Goal: Transaction & Acquisition: Download file/media

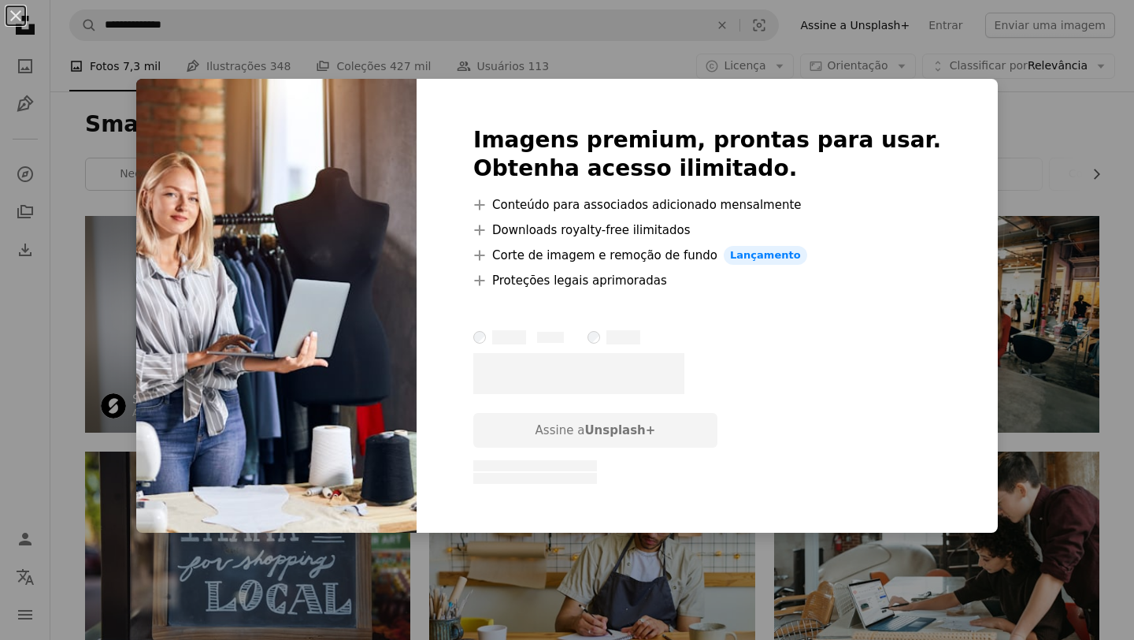
scroll to position [521, 0]
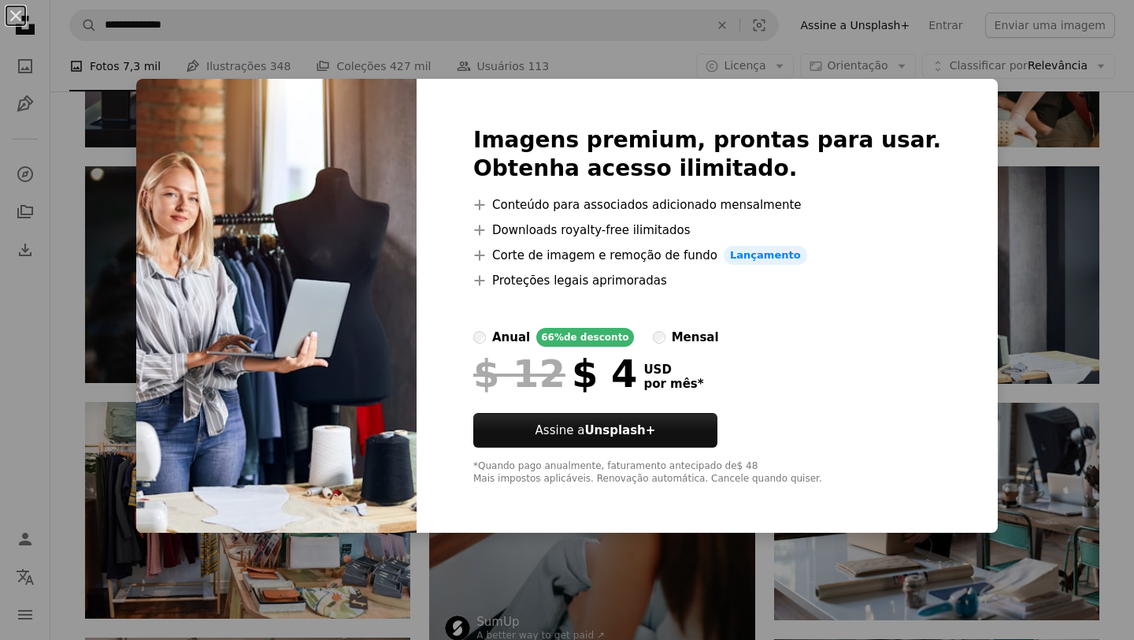
click at [788, 306] on div at bounding box center [707, 309] width 468 height 38
click at [670, 256] on li "A plus sign Corte de imagem e remoção de fundo Lançamento" at bounding box center [707, 255] width 468 height 19
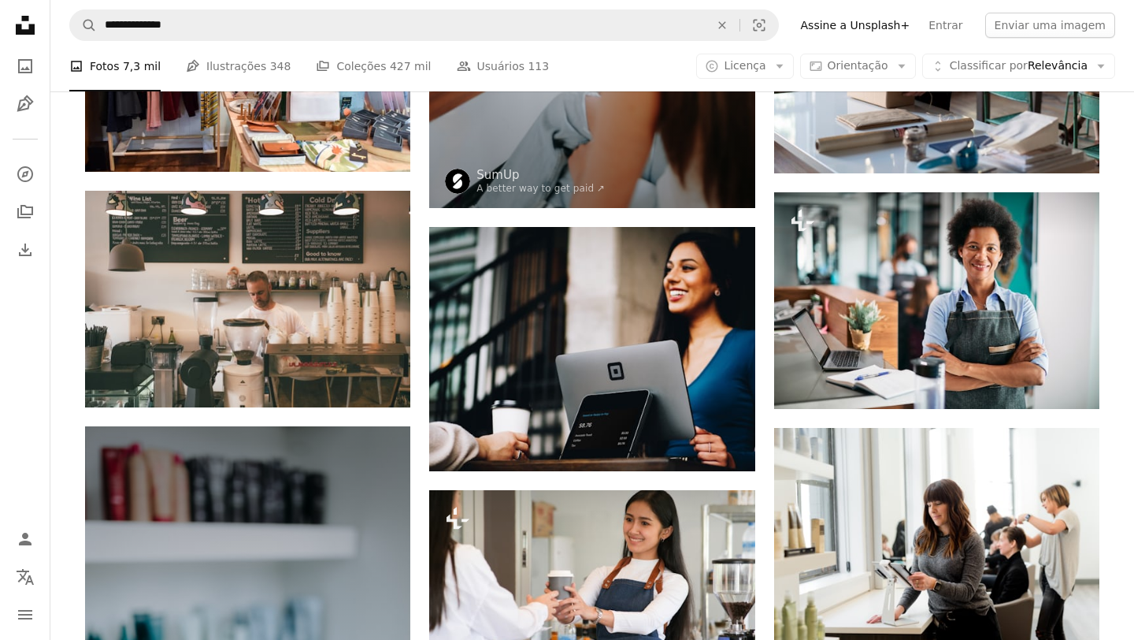
scroll to position [988, 0]
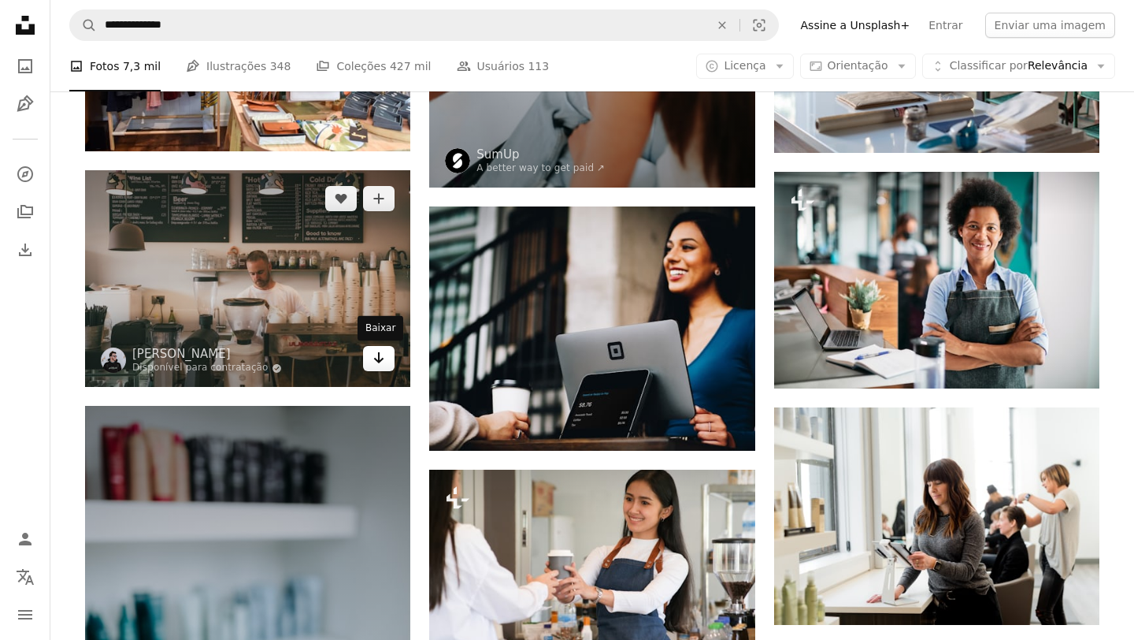
click at [384, 364] on icon "Arrow pointing down" at bounding box center [379, 357] width 13 height 19
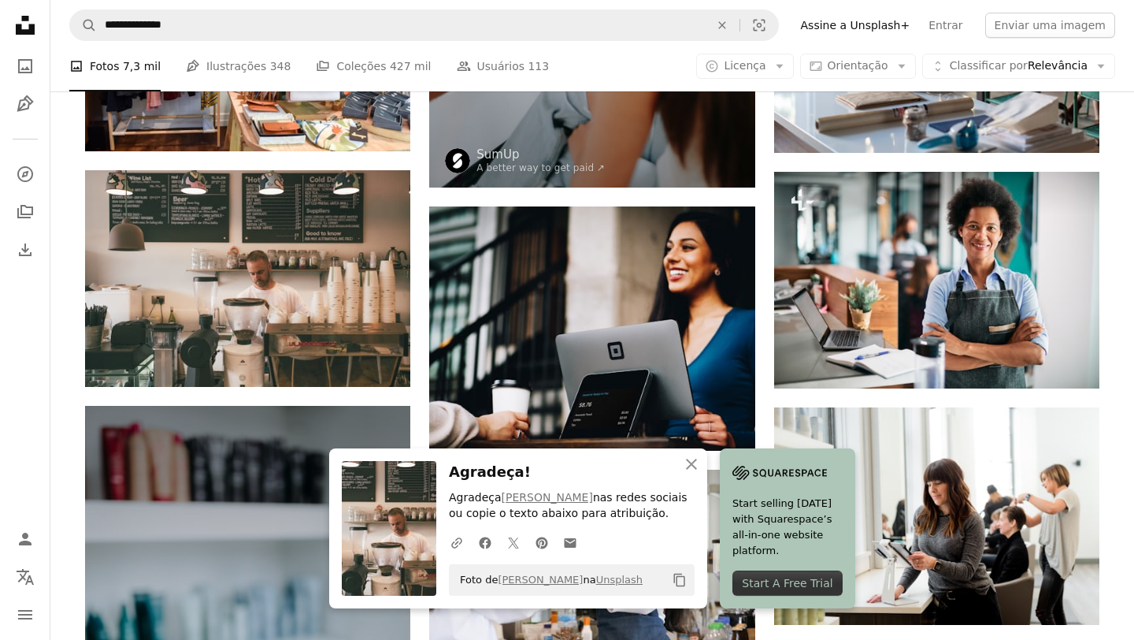
click at [618, 78] on div "A photo Fotos 7,3 mil Pen Tool Ilustrações 348 A stack of folders Coleções 427 …" at bounding box center [592, 66] width 1046 height 50
click at [656, 76] on div "A photo Fotos 7,3 mil Pen Tool Ilustrações 348 A stack of folders Coleções 427 …" at bounding box center [592, 66] width 1046 height 50
click at [694, 467] on icon "button" at bounding box center [691, 463] width 11 height 11
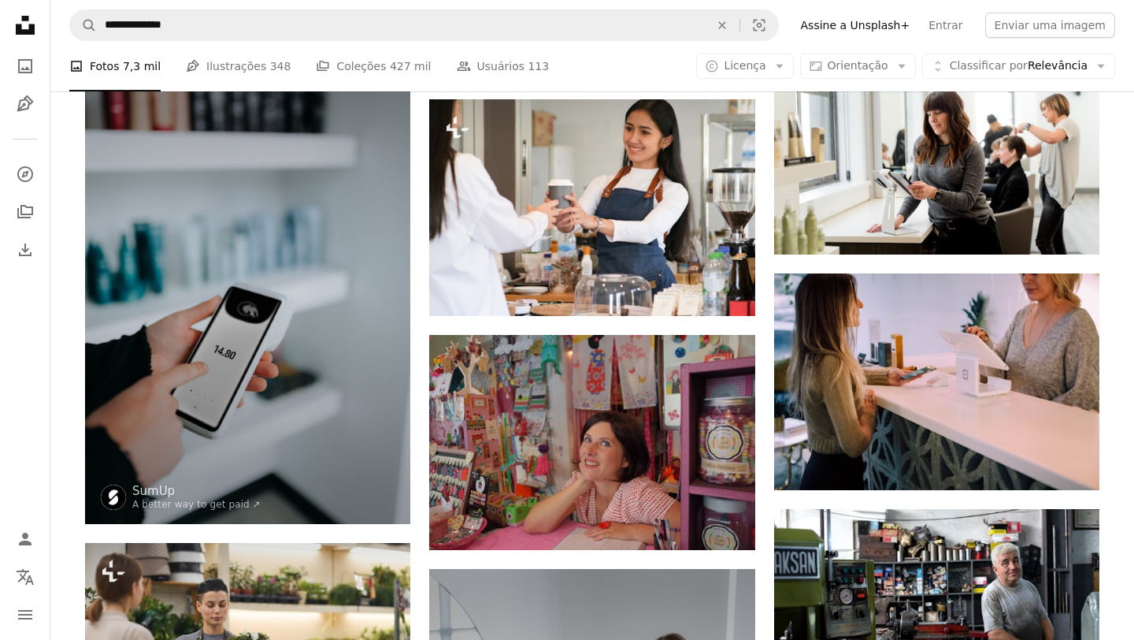
scroll to position [1356, 0]
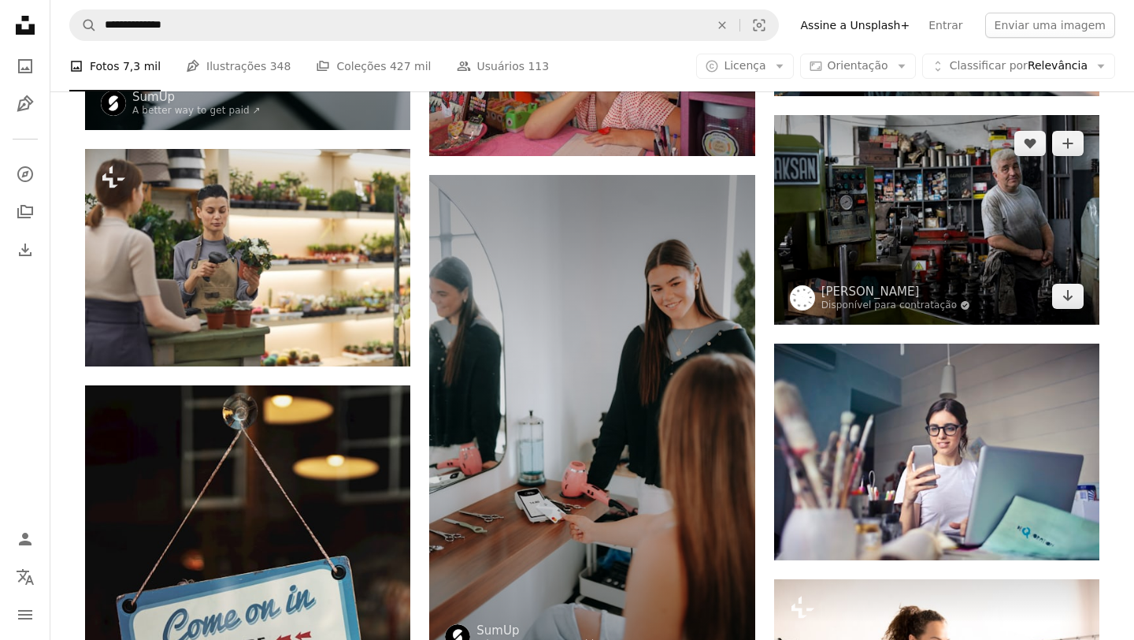
scroll to position [1722, 0]
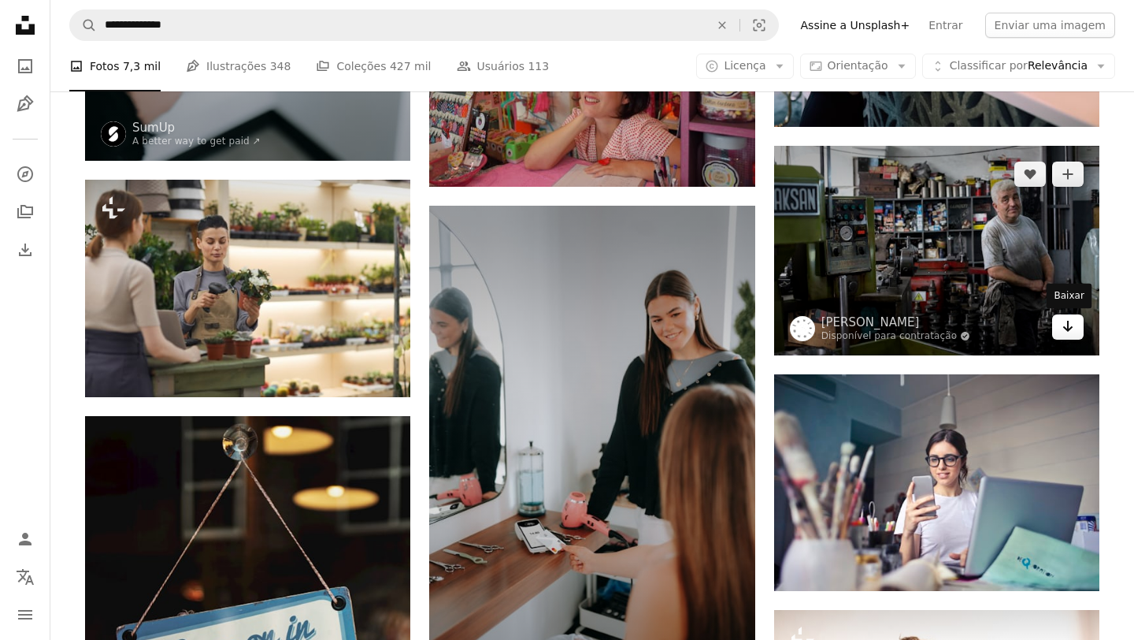
click at [1070, 326] on icon "Arrow pointing down" at bounding box center [1068, 326] width 13 height 19
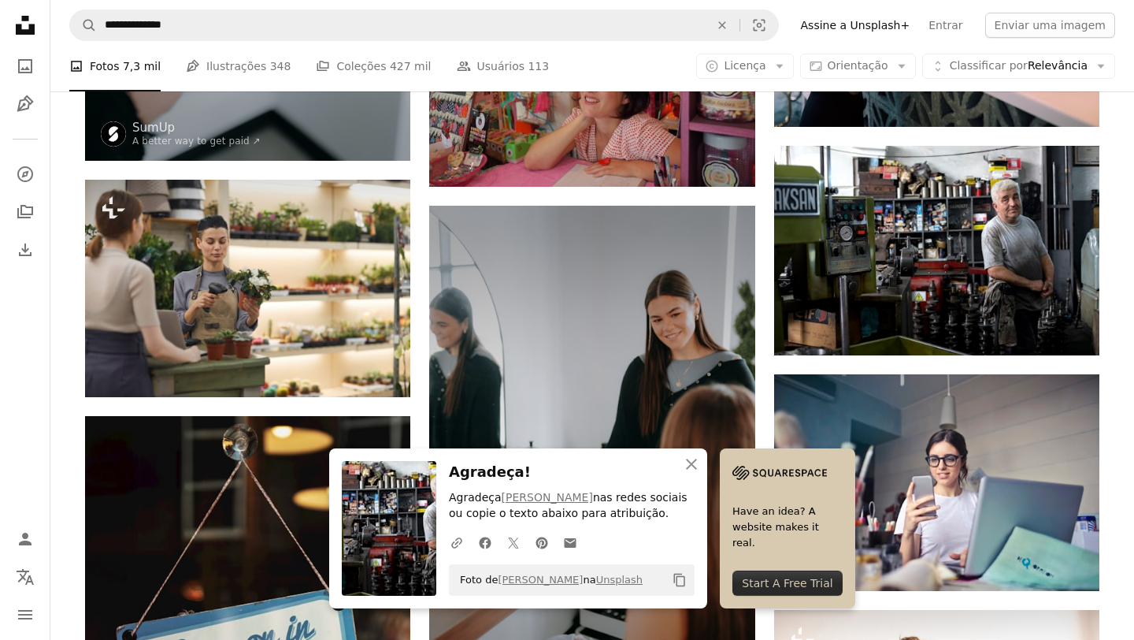
click at [766, 422] on div "Promovido A heart A plus sign SumUp A better way to get paid ↗ Arrow pointing d…" at bounding box center [592, 455] width 1014 height 3922
click at [692, 466] on icon "An X shape" at bounding box center [691, 463] width 19 height 19
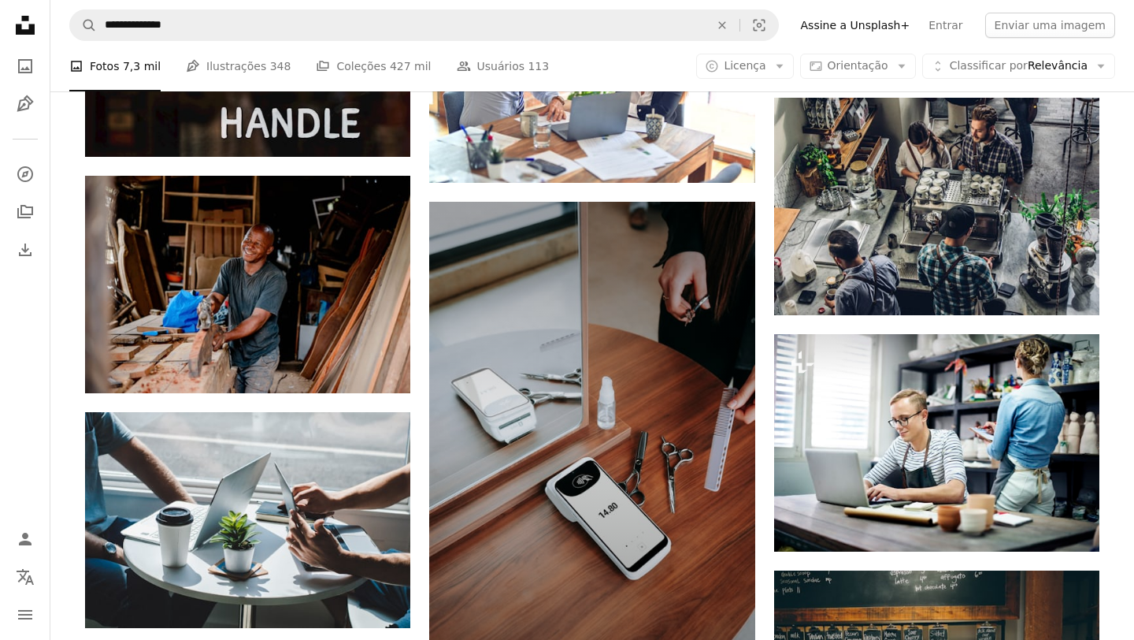
scroll to position [2486, 0]
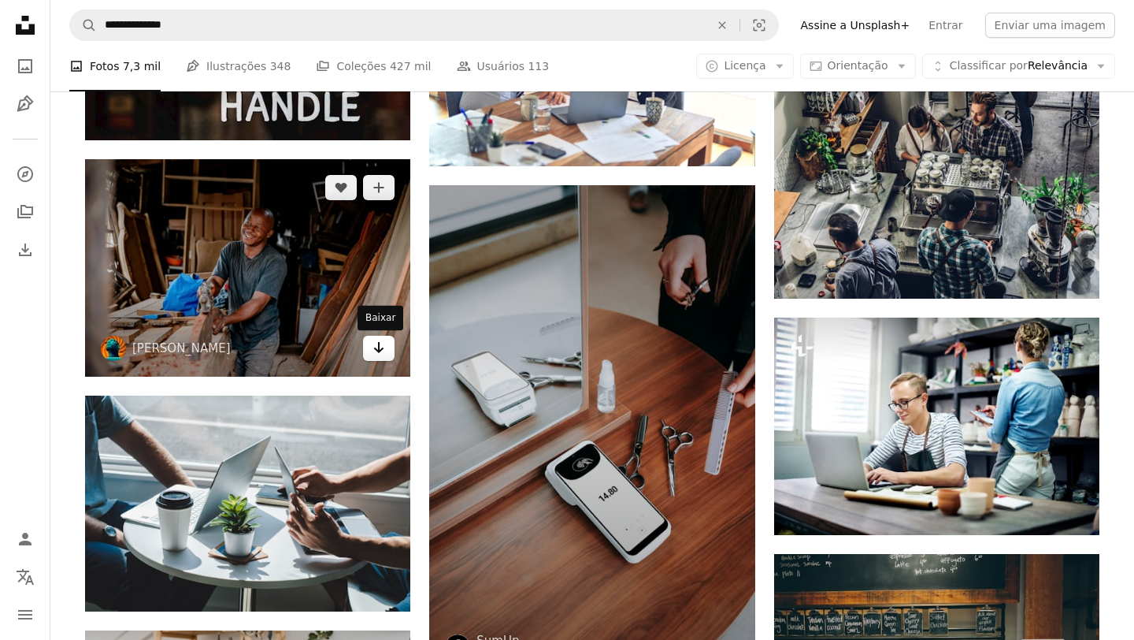
click at [385, 349] on link "Arrow pointing down" at bounding box center [379, 348] width 32 height 25
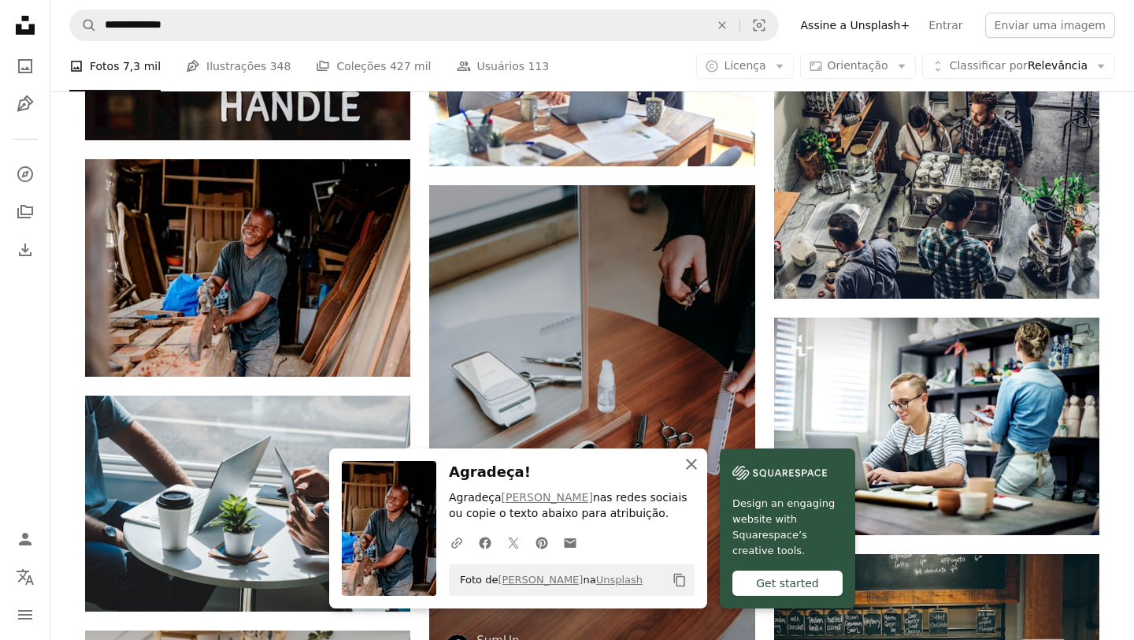
click at [685, 465] on icon "An X shape" at bounding box center [691, 463] width 19 height 19
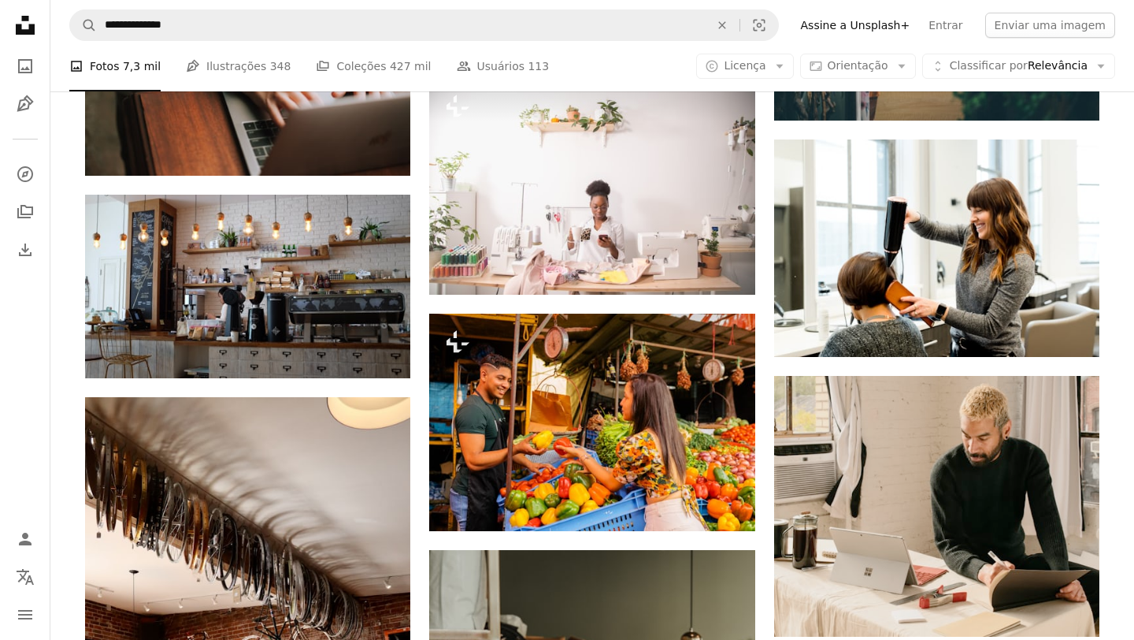
scroll to position [4587, 0]
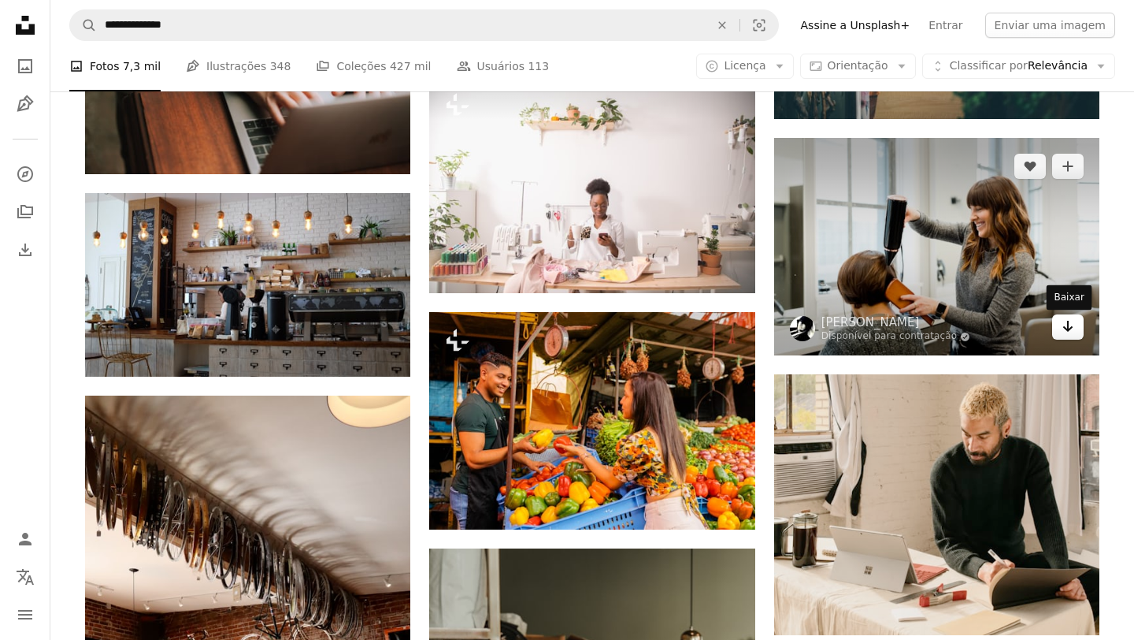
click at [1065, 339] on link "Arrow pointing down" at bounding box center [1068, 326] width 32 height 25
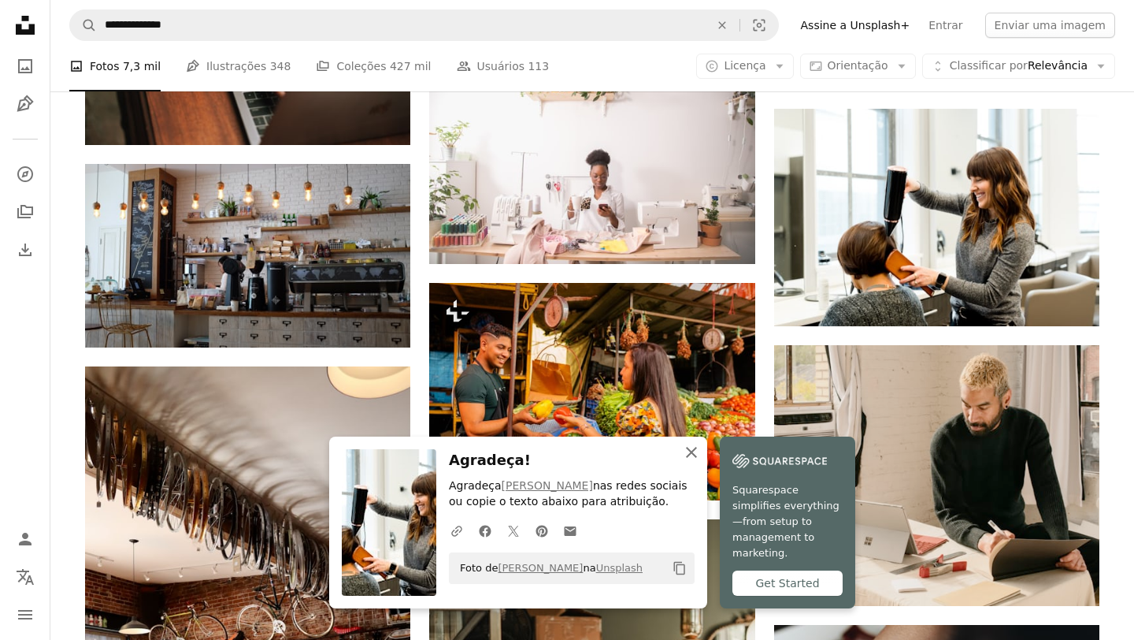
click at [695, 462] on icon "An X shape" at bounding box center [691, 452] width 19 height 19
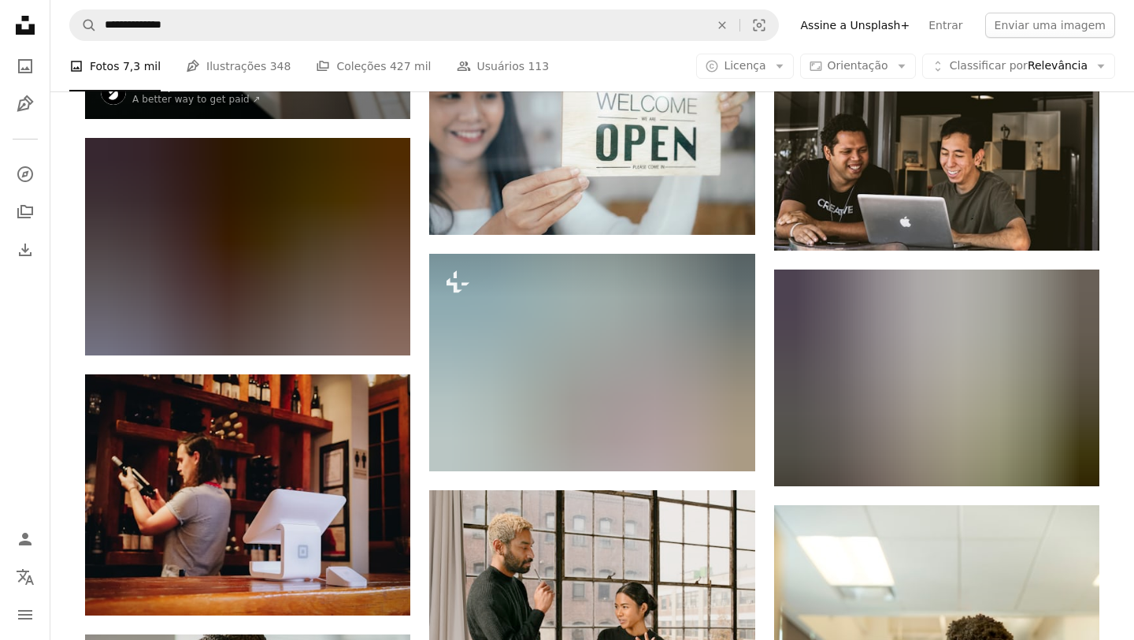
scroll to position [5951, 0]
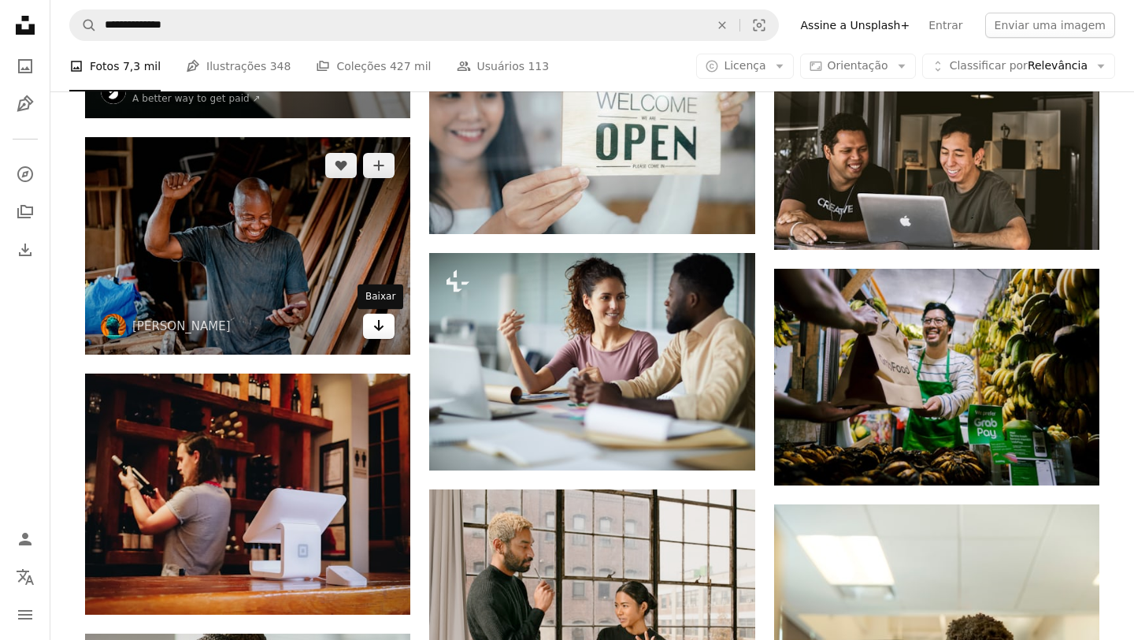
click at [384, 332] on icon "Arrow pointing down" at bounding box center [379, 325] width 13 height 19
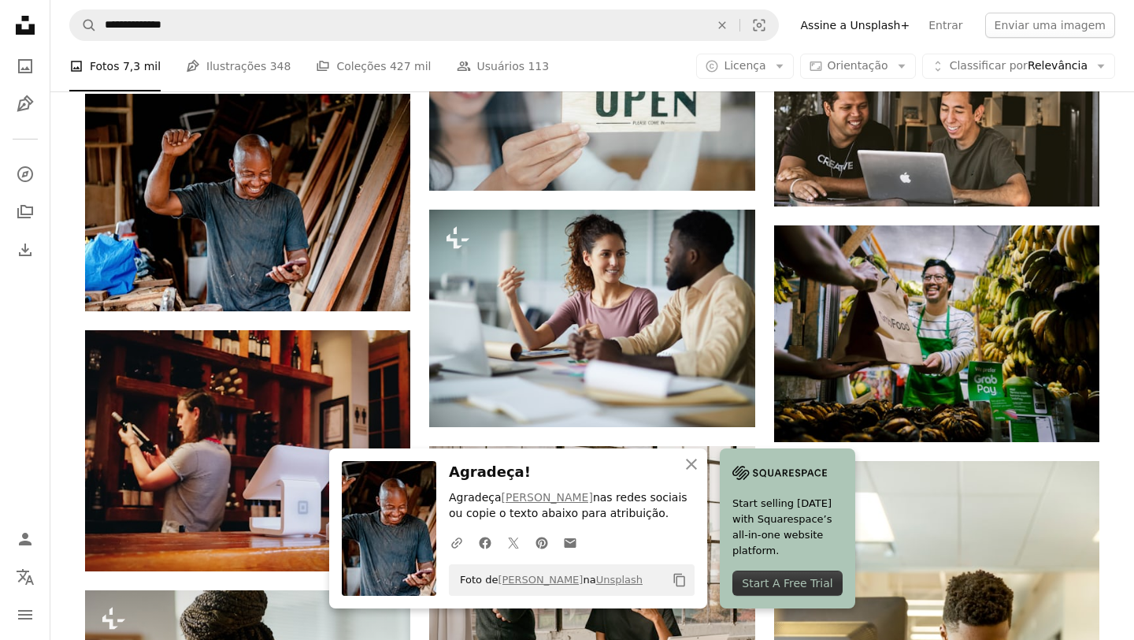
scroll to position [6000, 0]
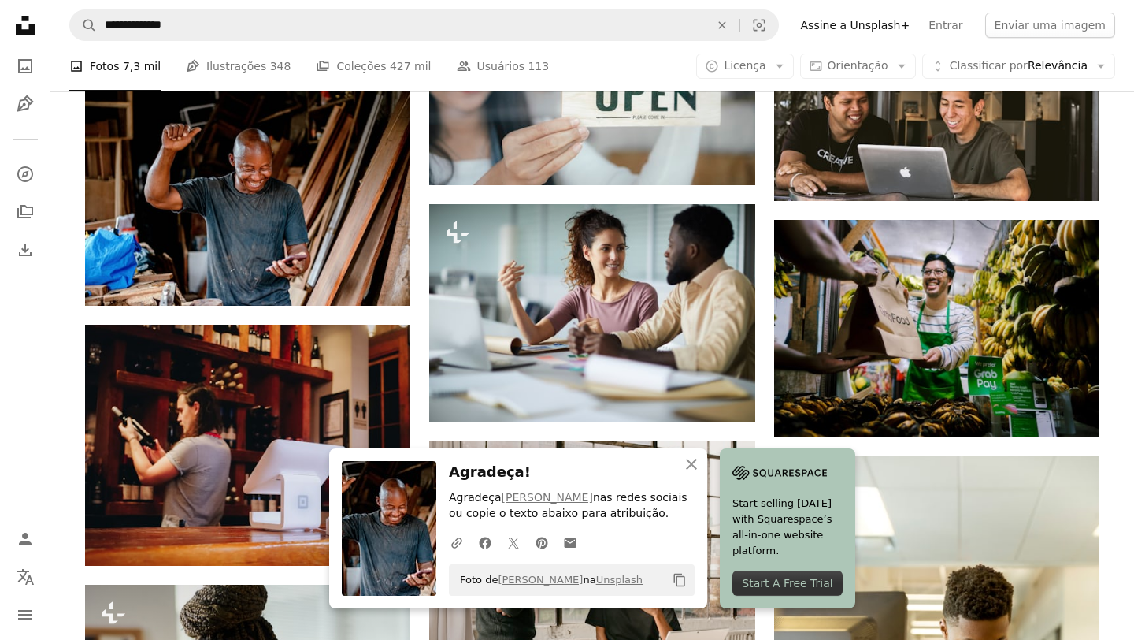
click at [692, 462] on icon "button" at bounding box center [691, 463] width 11 height 11
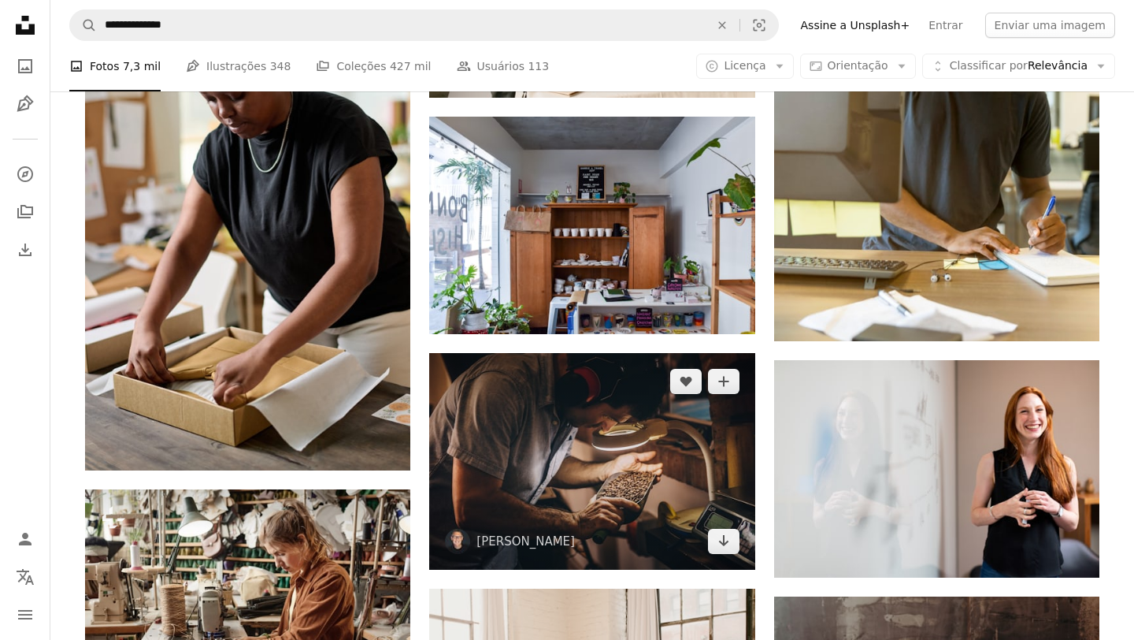
scroll to position [6612, 0]
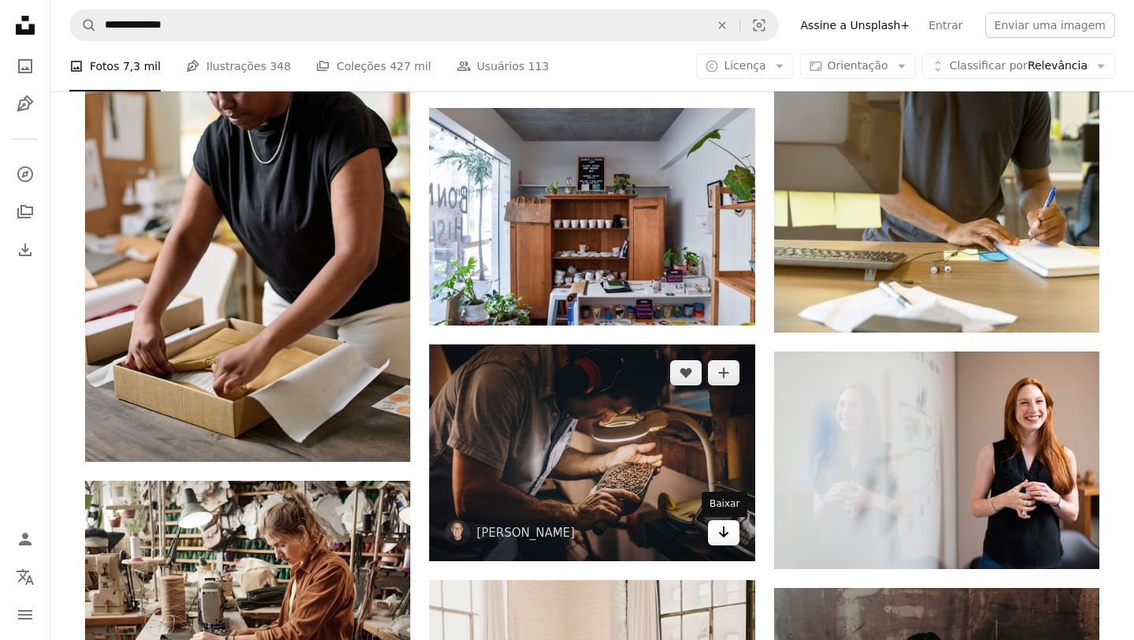
click at [723, 533] on icon "Baixar" at bounding box center [723, 531] width 10 height 11
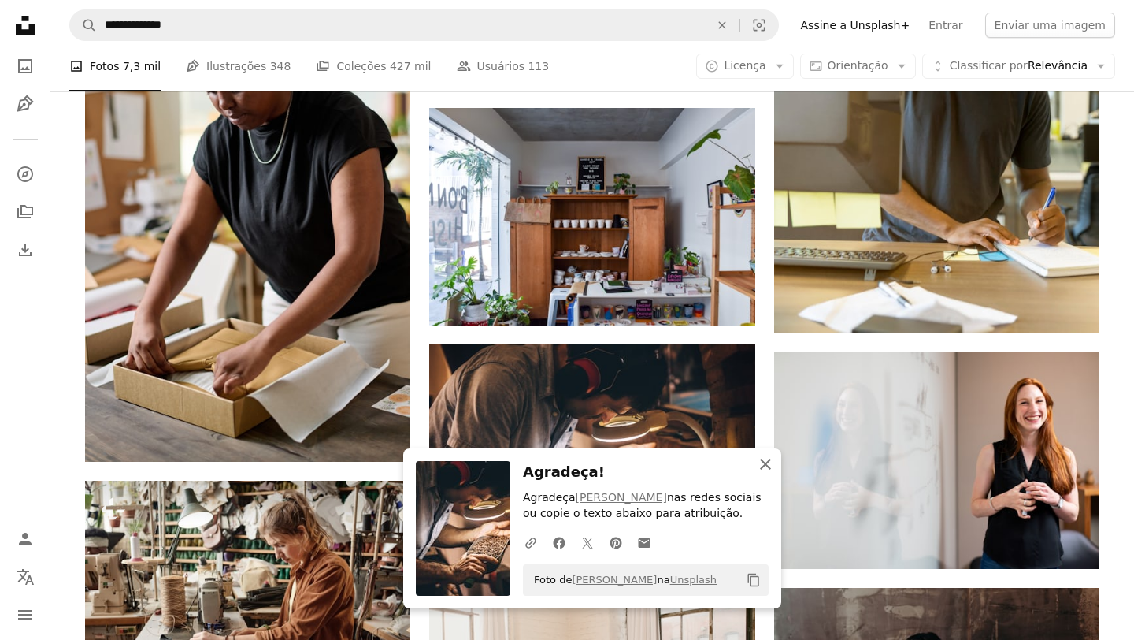
click at [765, 460] on icon "An X shape" at bounding box center [765, 463] width 19 height 19
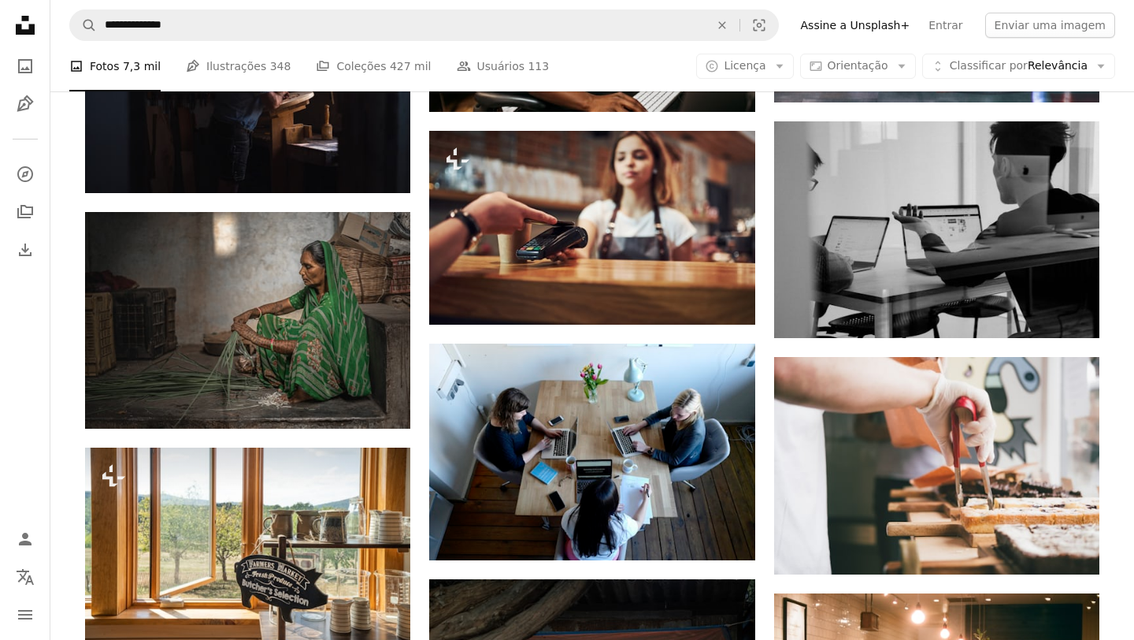
scroll to position [9063, 0]
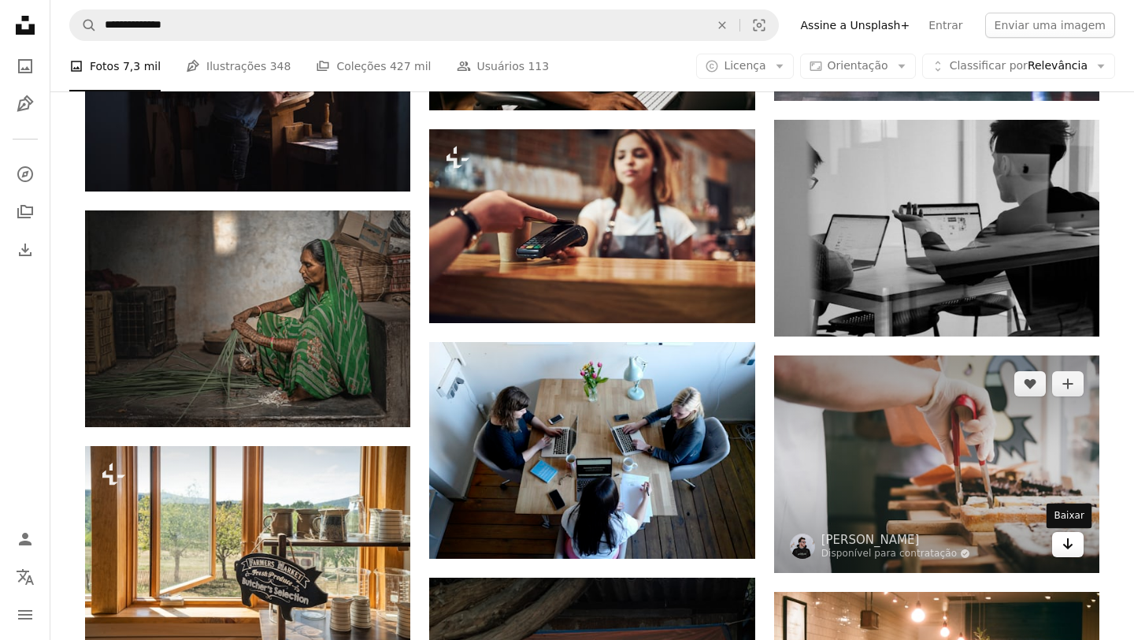
click at [1075, 550] on link "Arrow pointing down" at bounding box center [1068, 544] width 32 height 25
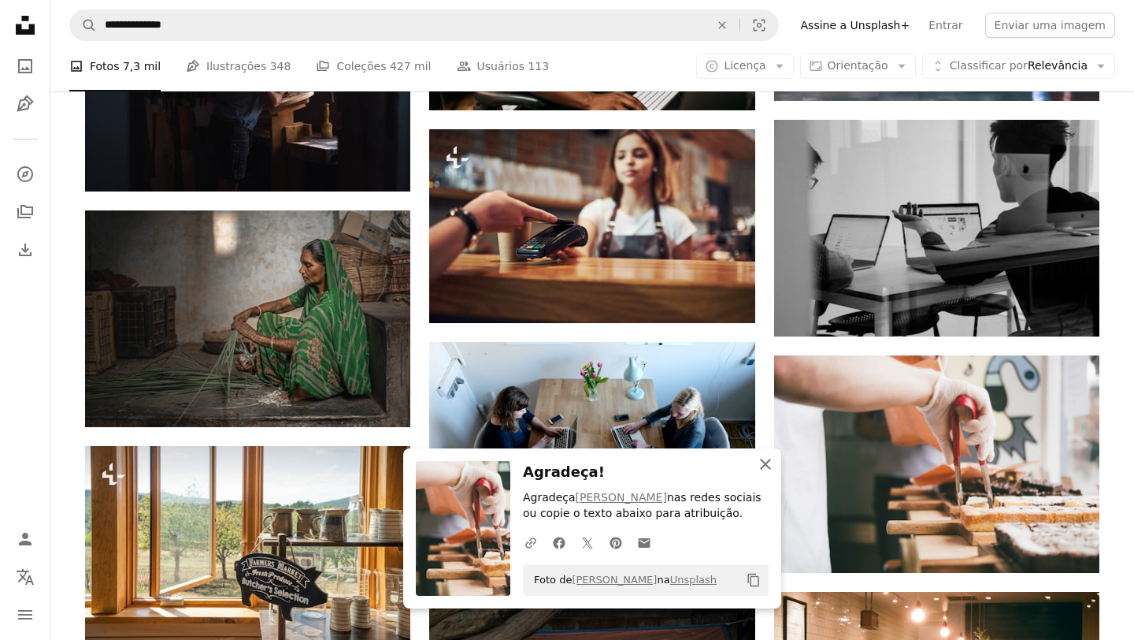
click at [765, 471] on icon "An X shape" at bounding box center [765, 463] width 19 height 19
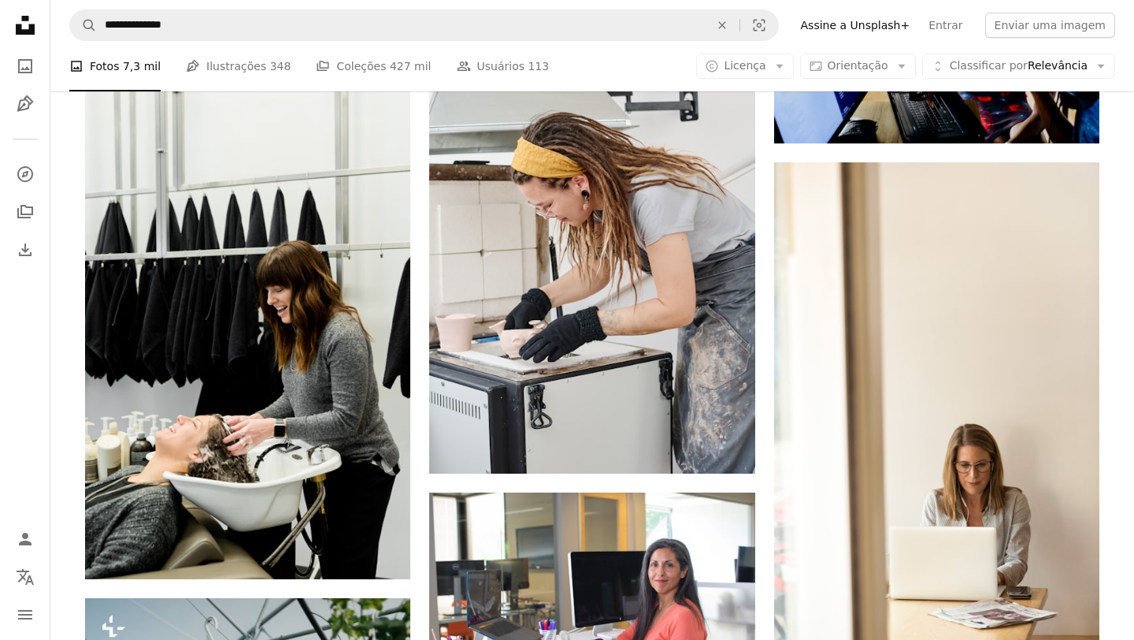
scroll to position [10627, 0]
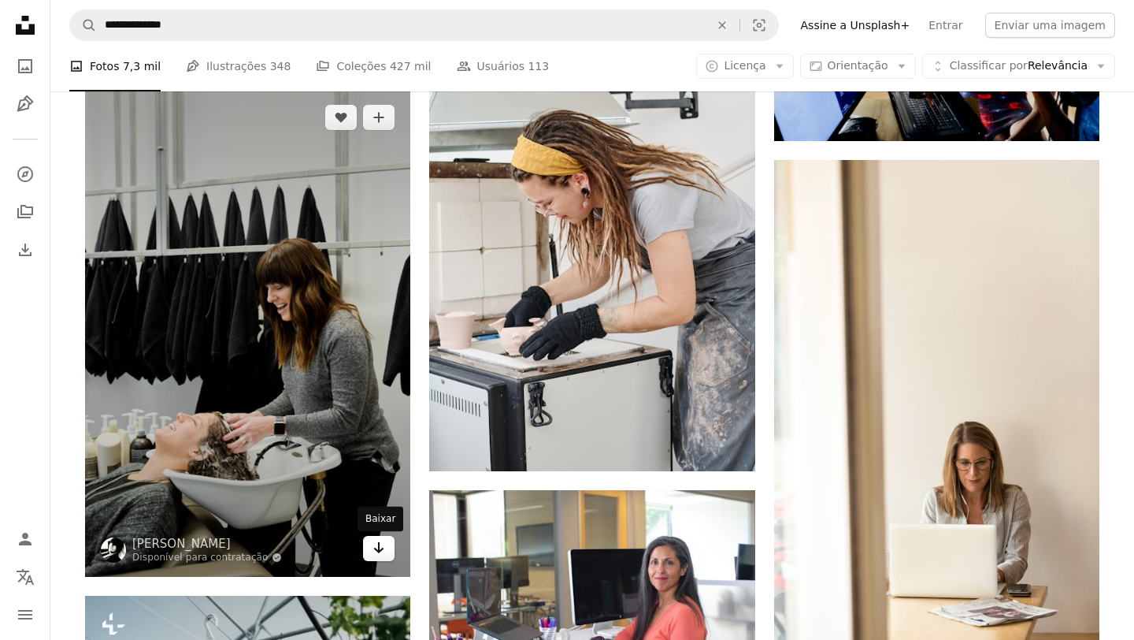
click at [384, 555] on icon "Arrow pointing down" at bounding box center [379, 547] width 13 height 19
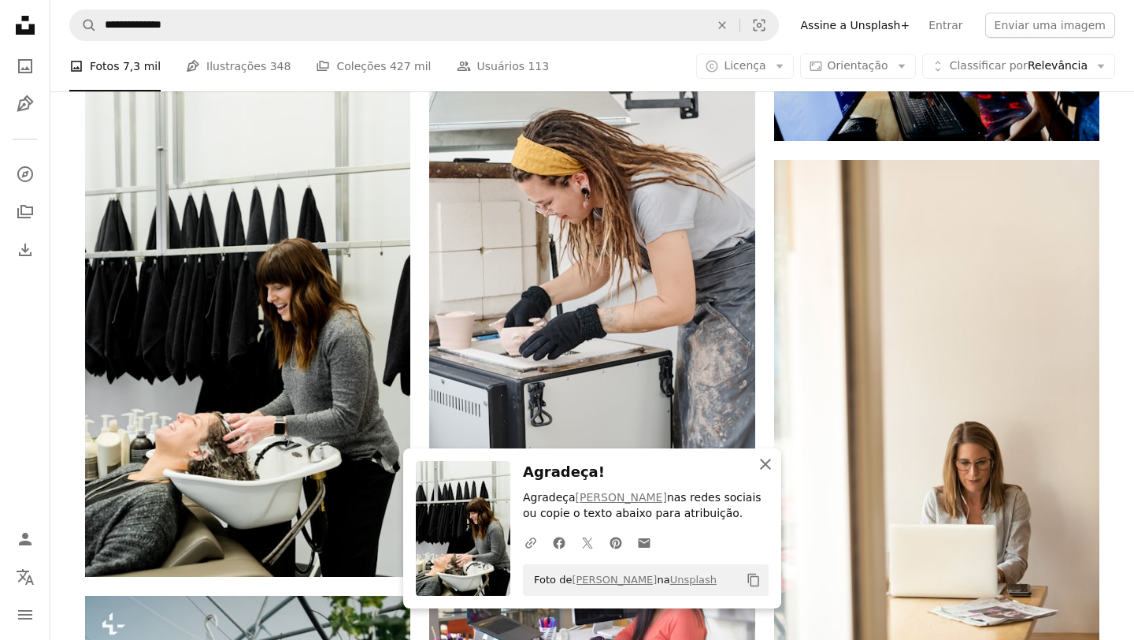
click at [767, 462] on icon "An X shape" at bounding box center [765, 463] width 19 height 19
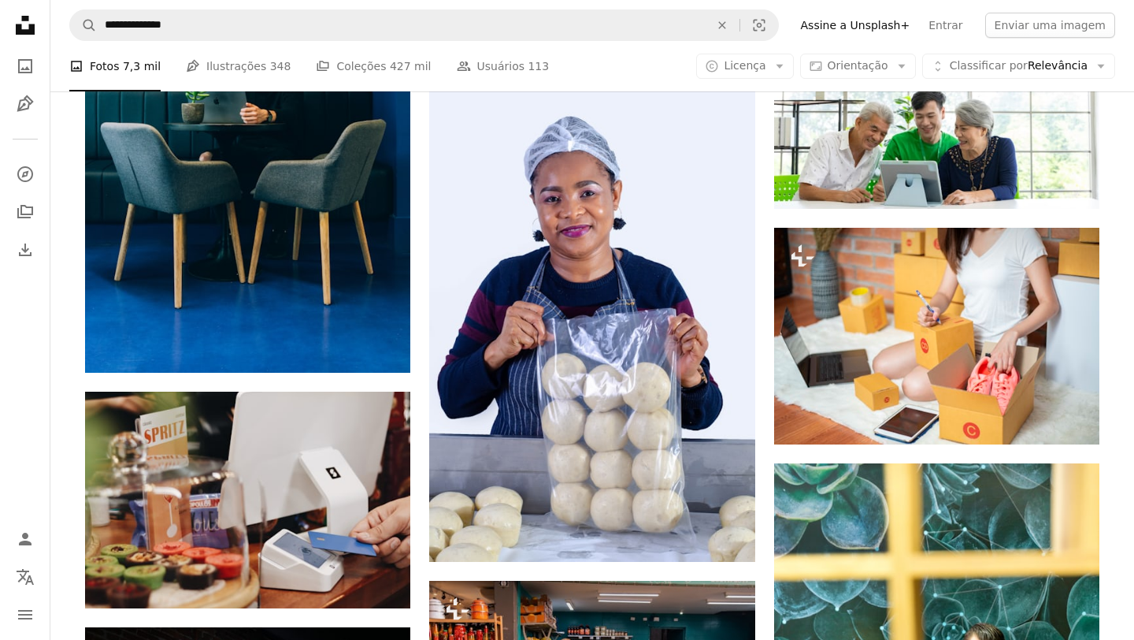
scroll to position [14471, 0]
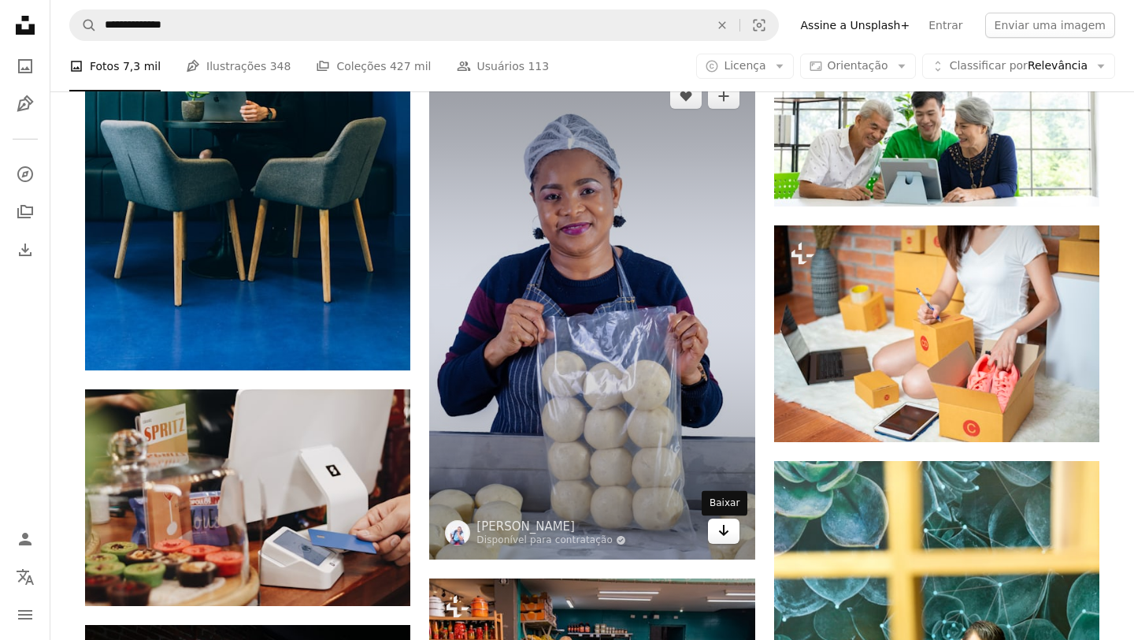
click at [729, 539] on link "Arrow pointing down" at bounding box center [724, 530] width 32 height 25
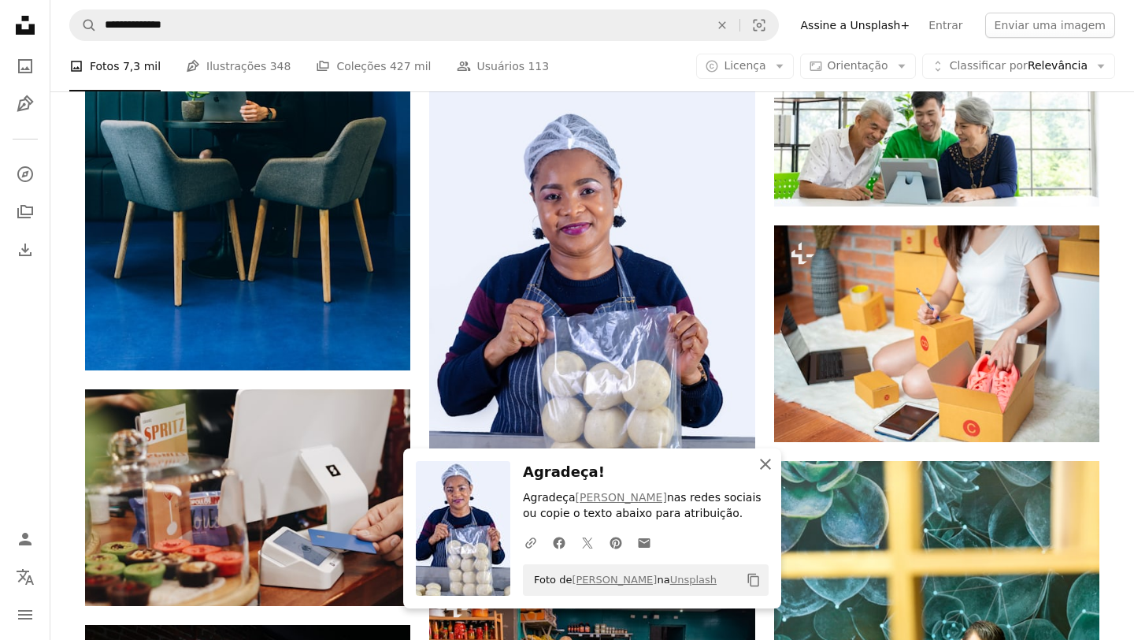
click at [766, 466] on icon "An X shape" at bounding box center [765, 463] width 19 height 19
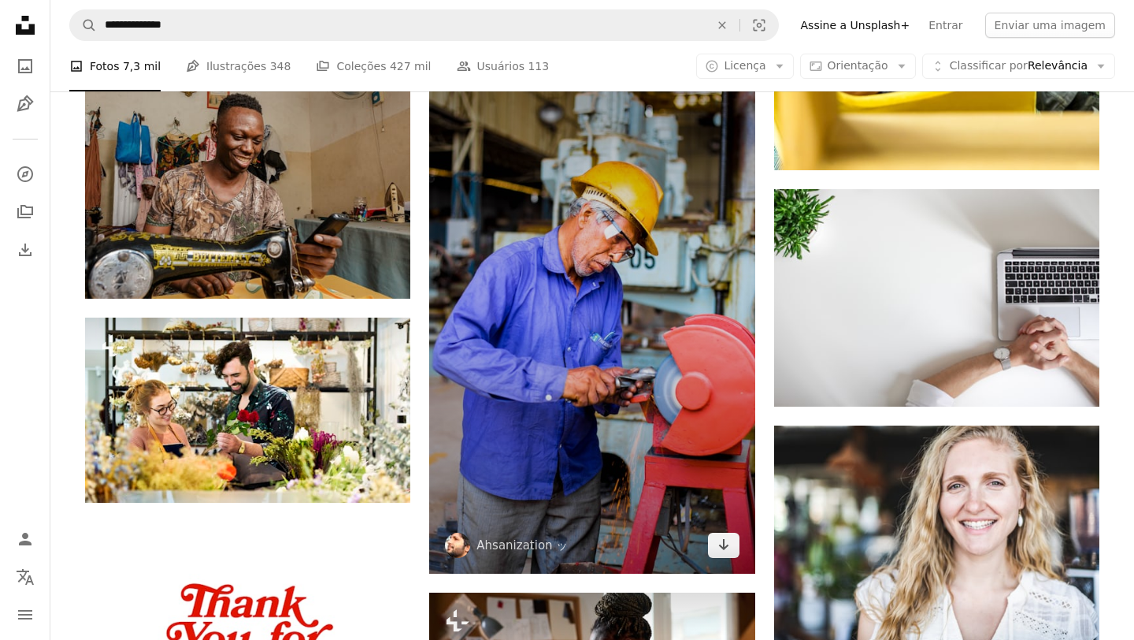
scroll to position [15286, 0]
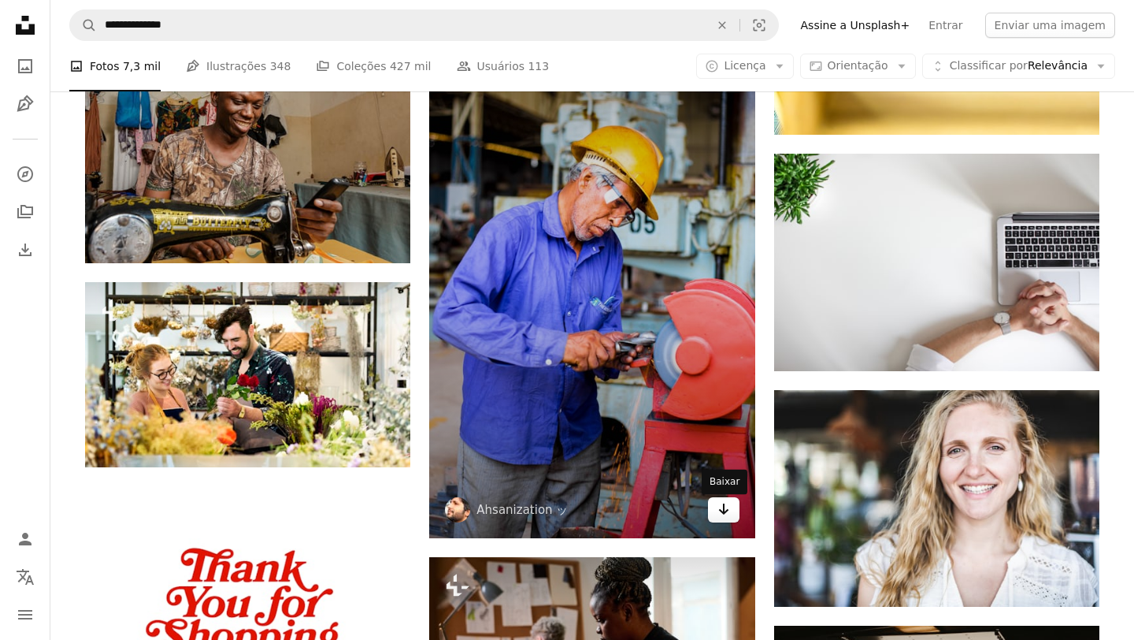
click at [723, 514] on icon "Baixar" at bounding box center [723, 508] width 10 height 11
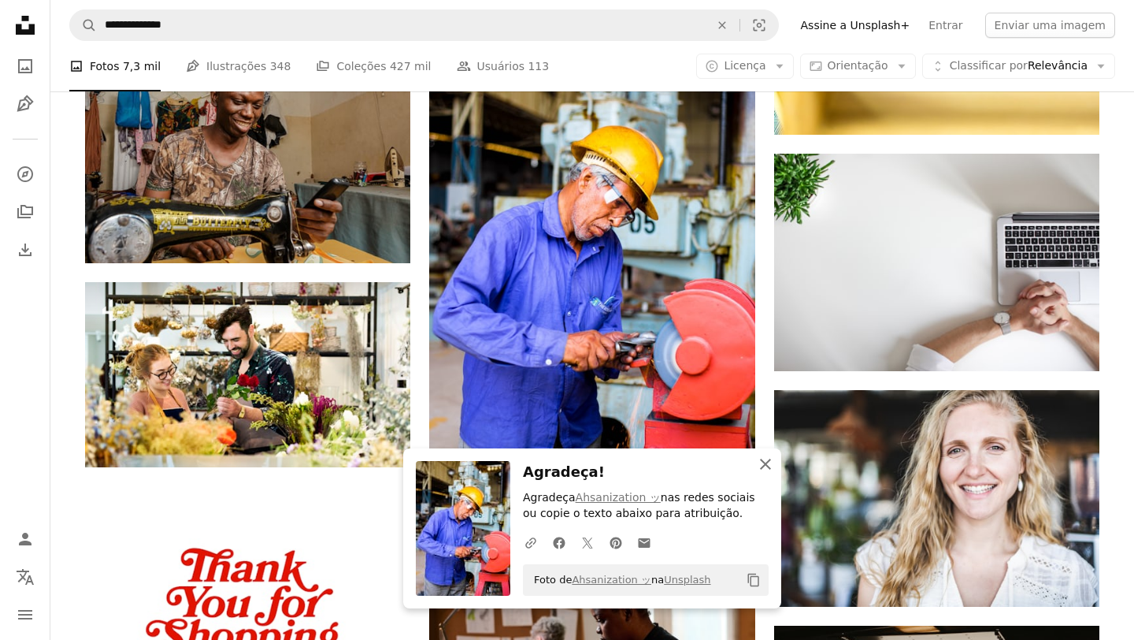
click at [762, 470] on icon "An X shape" at bounding box center [765, 463] width 19 height 19
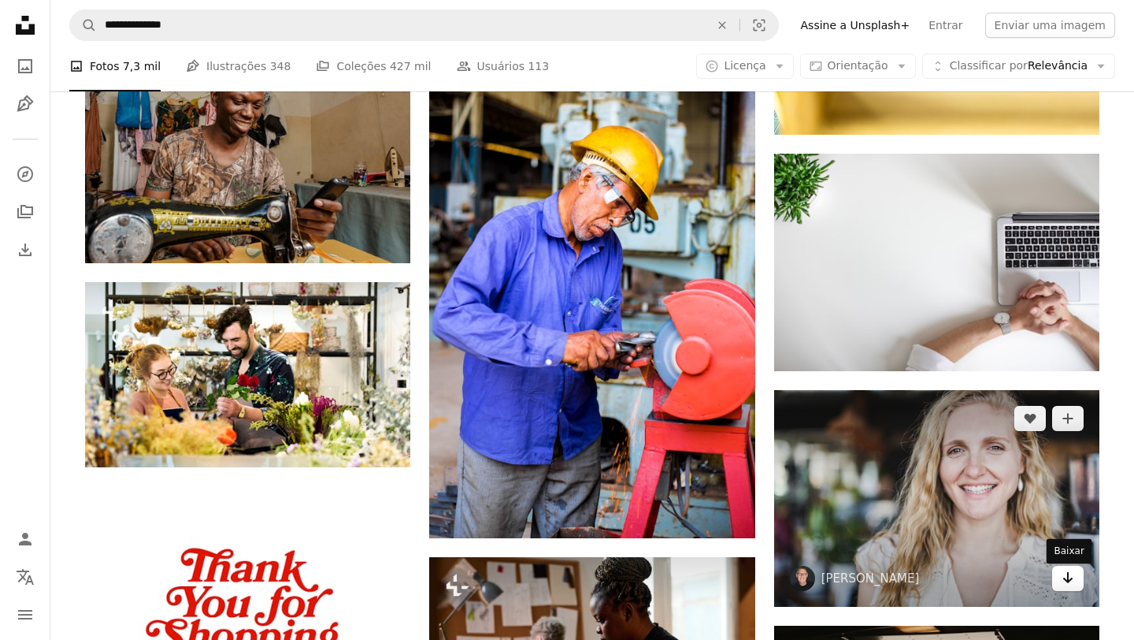
click at [1066, 583] on icon "Baixar" at bounding box center [1068, 577] width 10 height 11
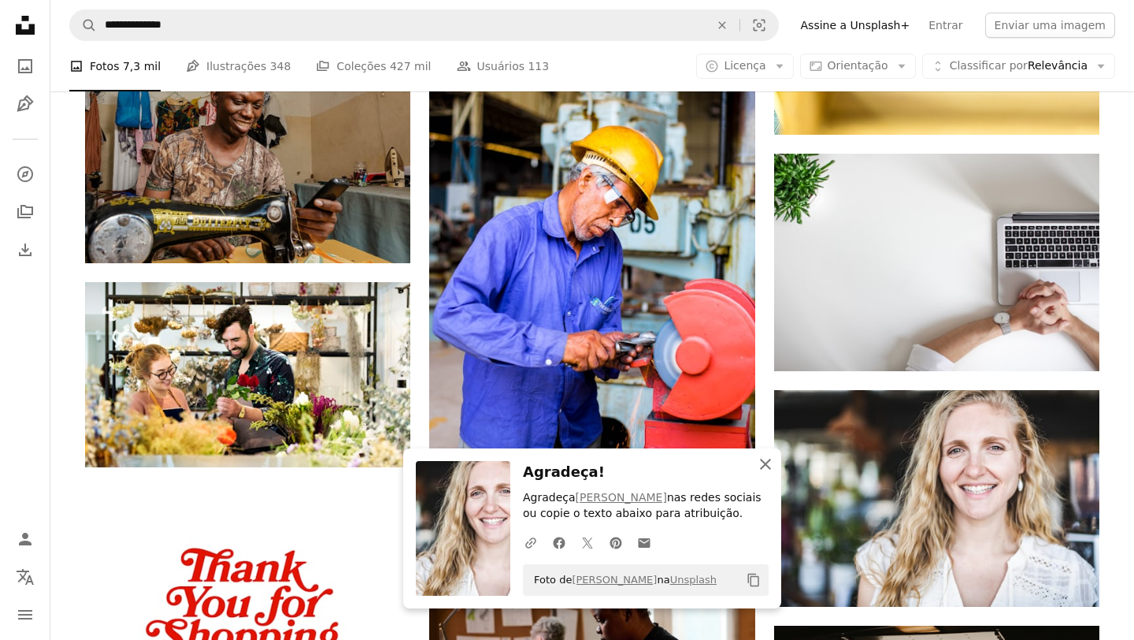
click at [767, 465] on icon "button" at bounding box center [765, 463] width 11 height 11
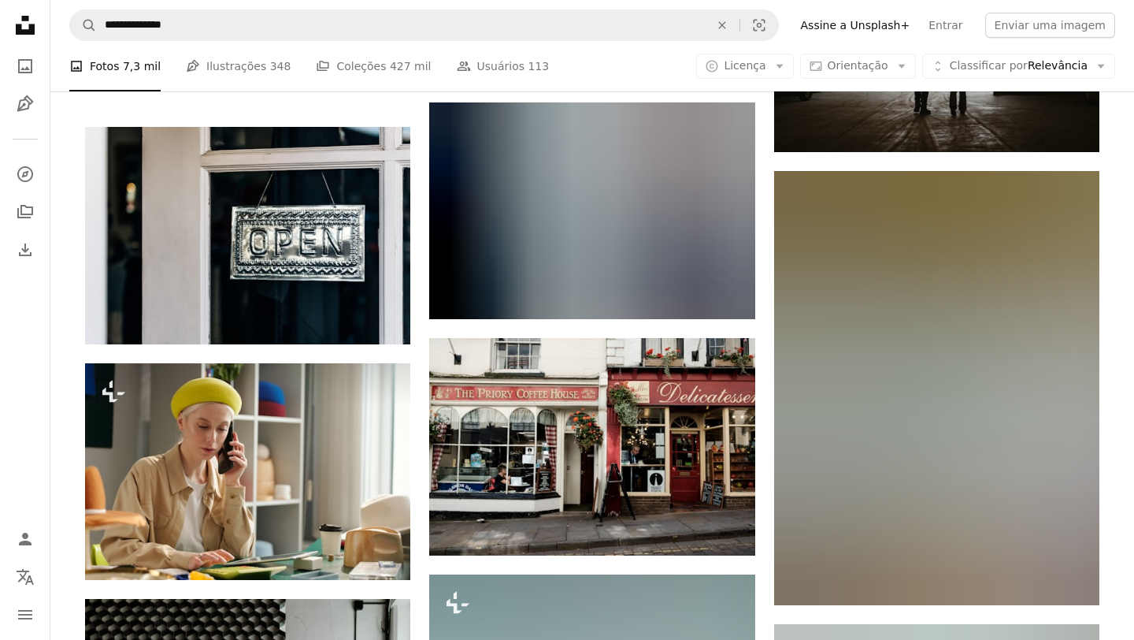
scroll to position [15978, 0]
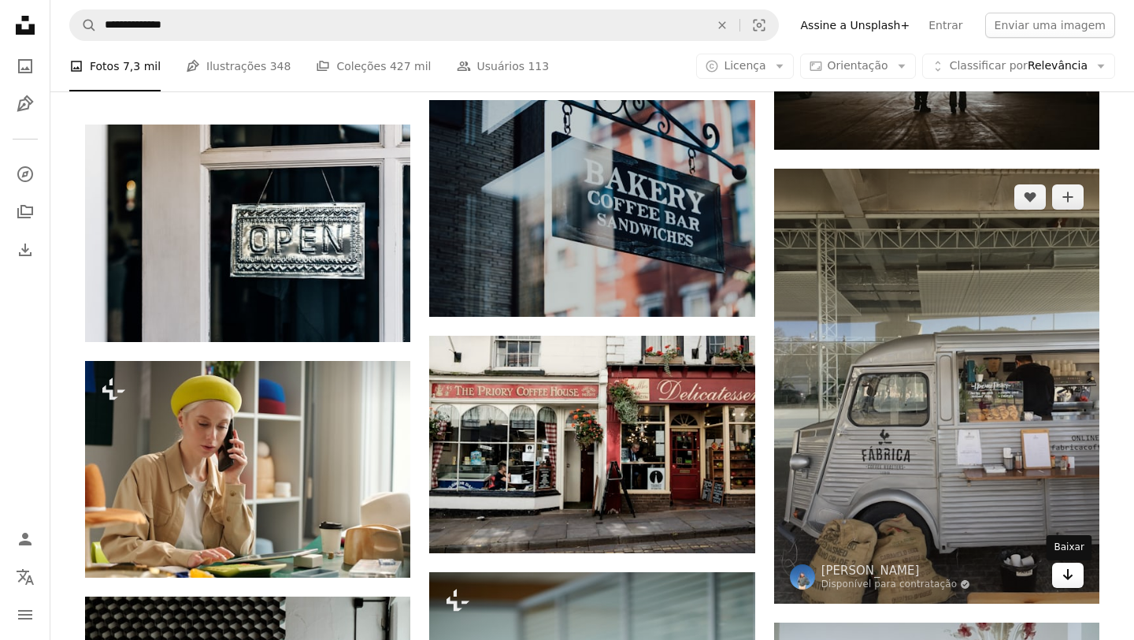
click at [1071, 576] on icon "Arrow pointing down" at bounding box center [1068, 574] width 13 height 19
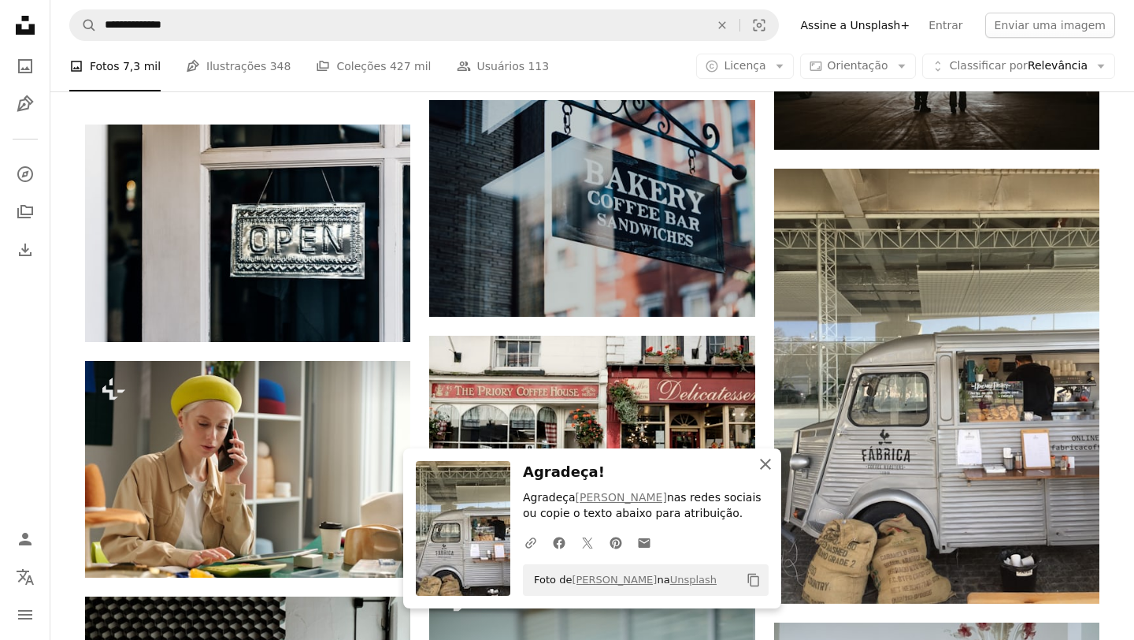
click at [766, 459] on icon "An X shape" at bounding box center [765, 463] width 19 height 19
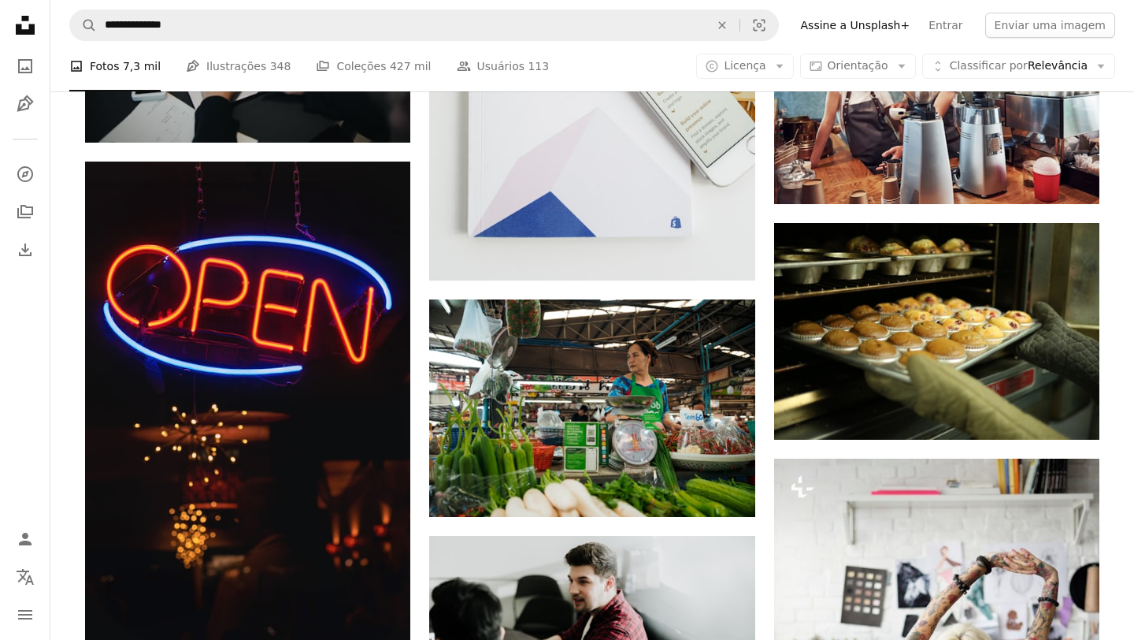
scroll to position [18610, 0]
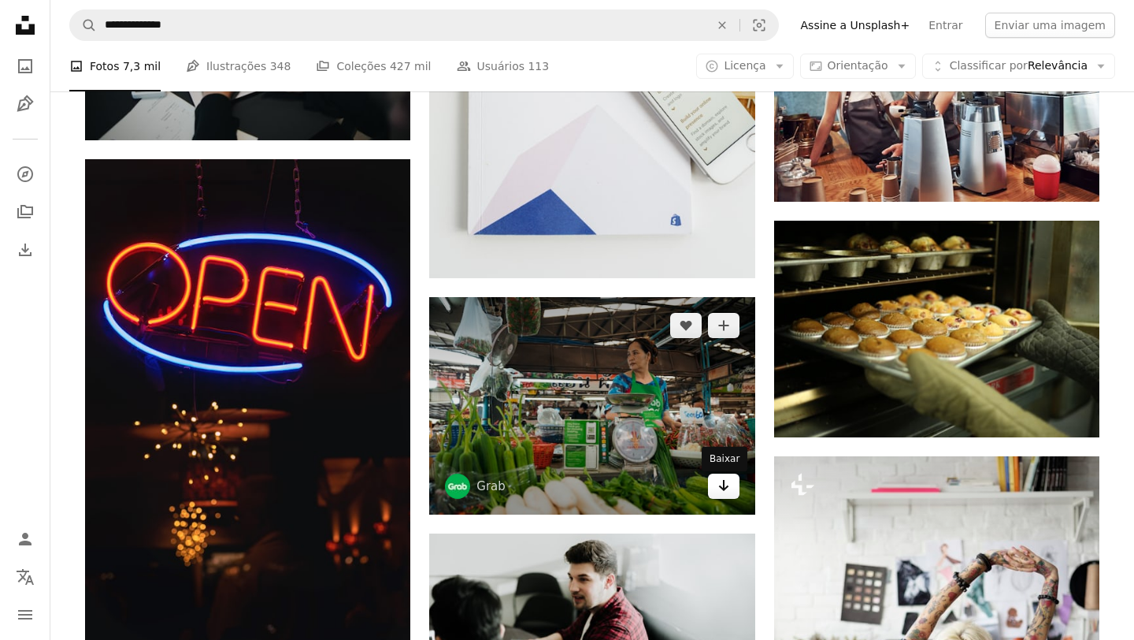
click at [721, 493] on icon "Arrow pointing down" at bounding box center [724, 485] width 13 height 19
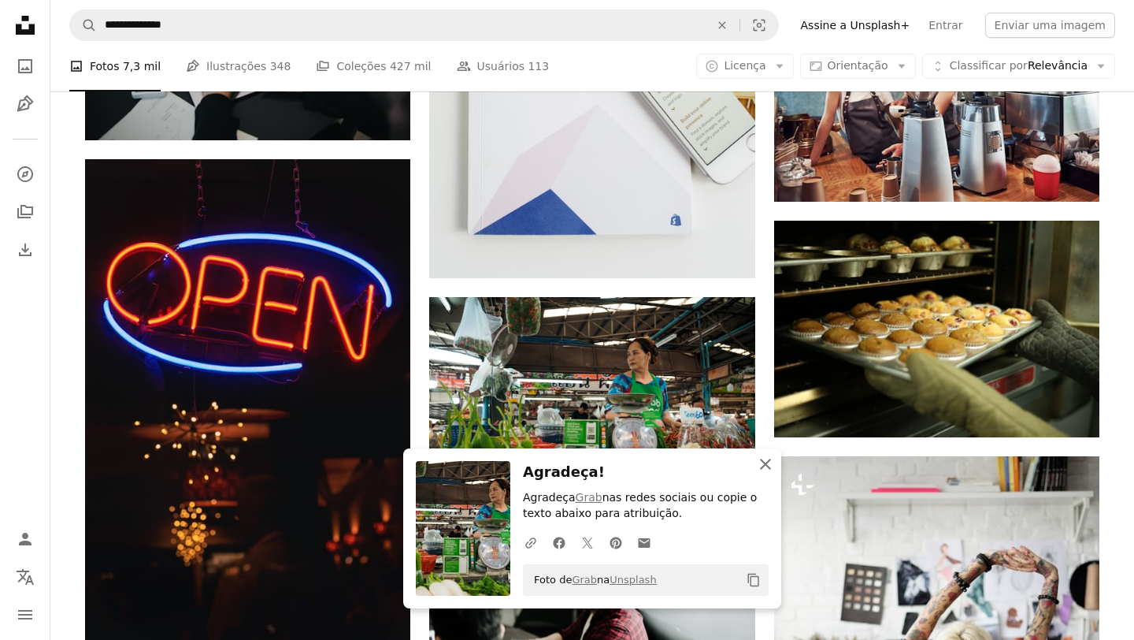
click at [766, 460] on icon "An X shape" at bounding box center [765, 463] width 19 height 19
